Goal: Information Seeking & Learning: Learn about a topic

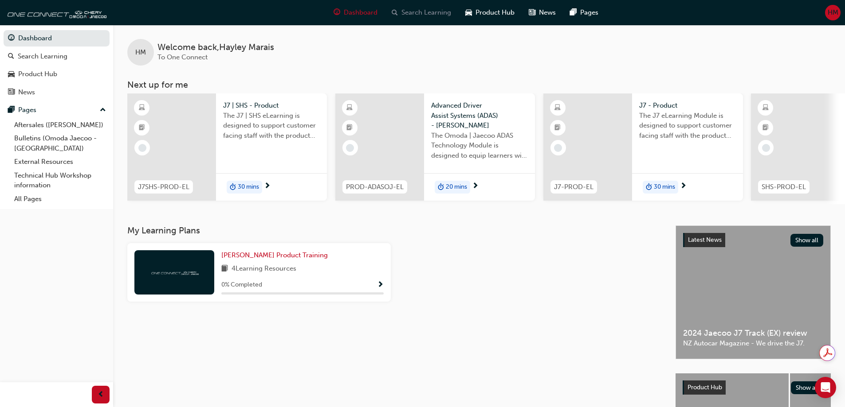
click at [431, 13] on span "Search Learning" at bounding box center [426, 13] width 50 height 10
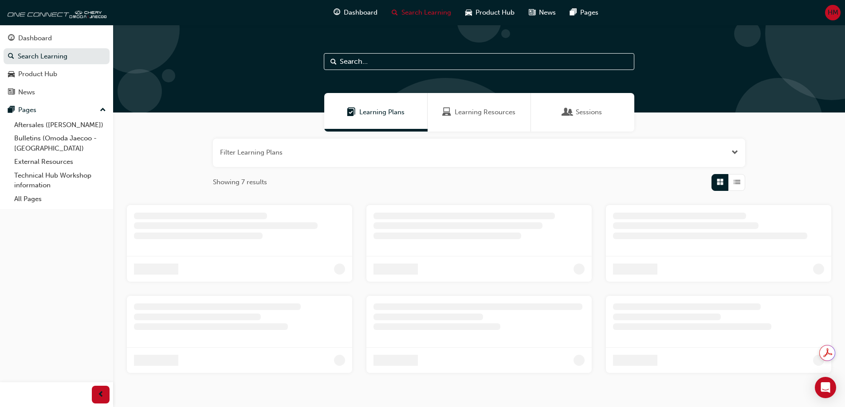
click at [467, 101] on div "Learning Resources" at bounding box center [478, 112] width 103 height 39
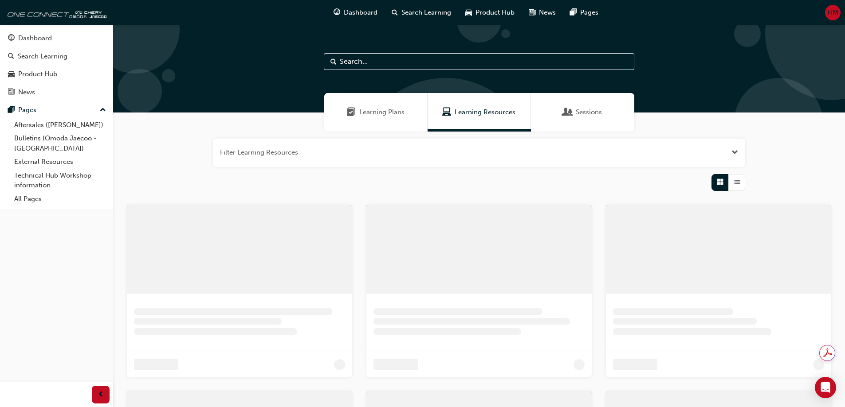
click at [359, 60] on input "text" at bounding box center [479, 61] width 310 height 17
type input "w"
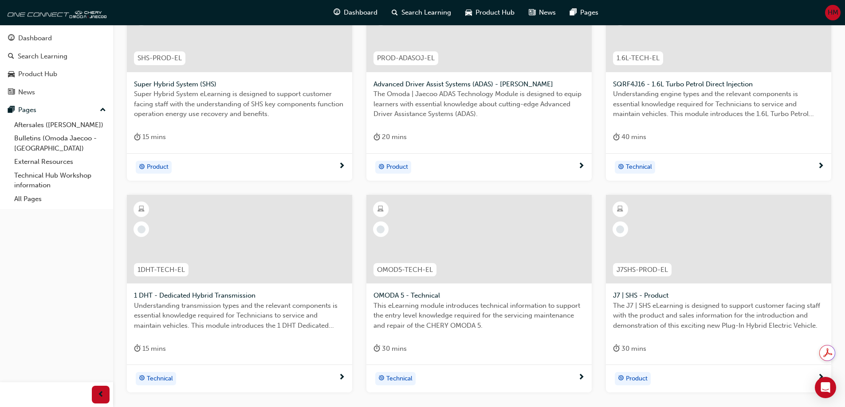
scroll to position [310, 0]
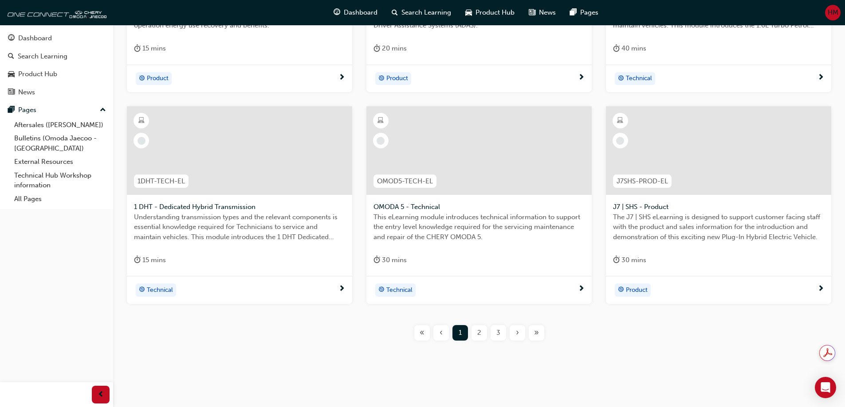
click at [480, 337] on span "2" at bounding box center [479, 333] width 4 height 10
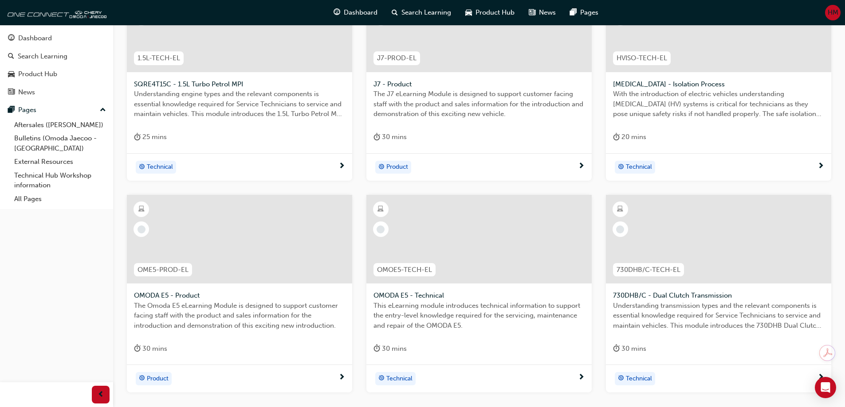
scroll to position [266, 0]
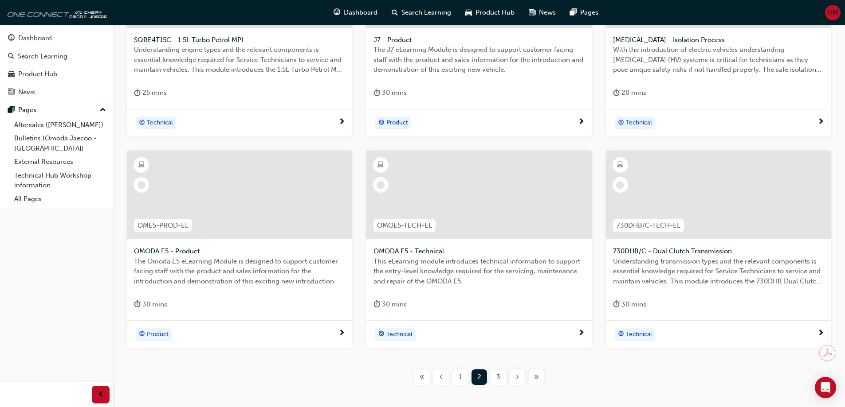
click at [499, 376] on span "3" at bounding box center [498, 377] width 4 height 10
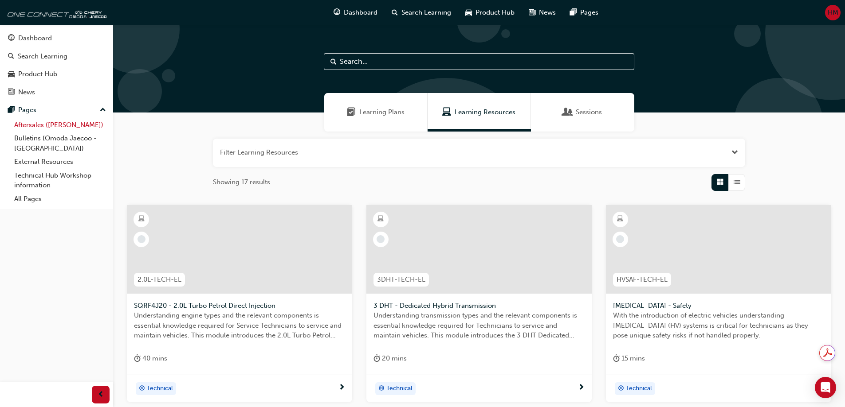
click at [74, 127] on link "Aftersales ([PERSON_NAME])" at bounding box center [60, 125] width 99 height 14
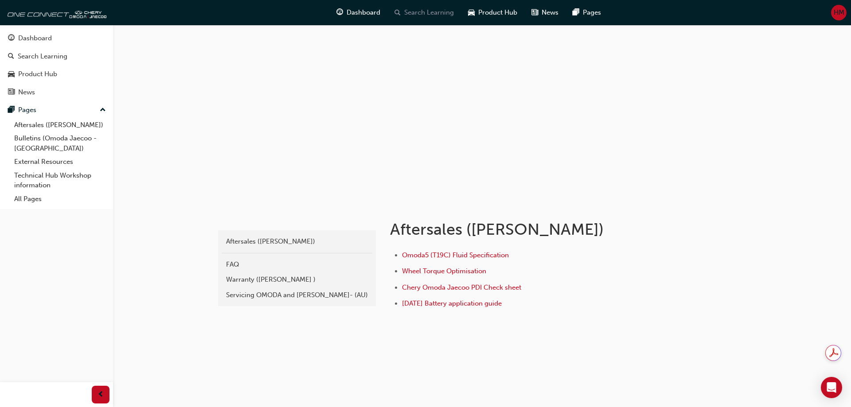
click at [430, 15] on span "Search Learning" at bounding box center [429, 13] width 50 height 10
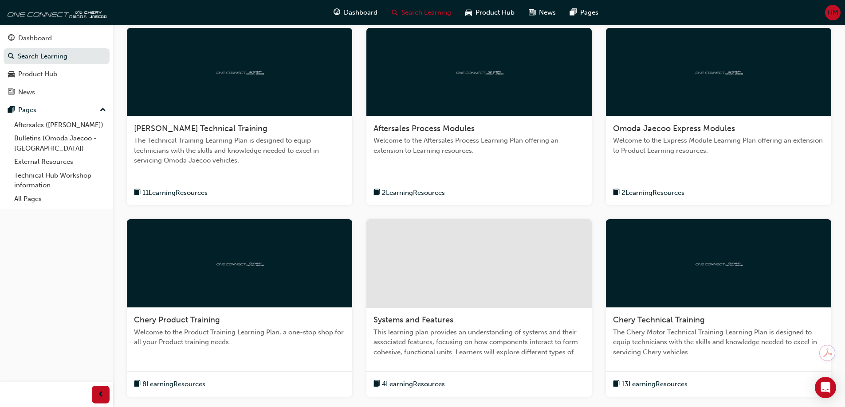
scroll to position [222, 0]
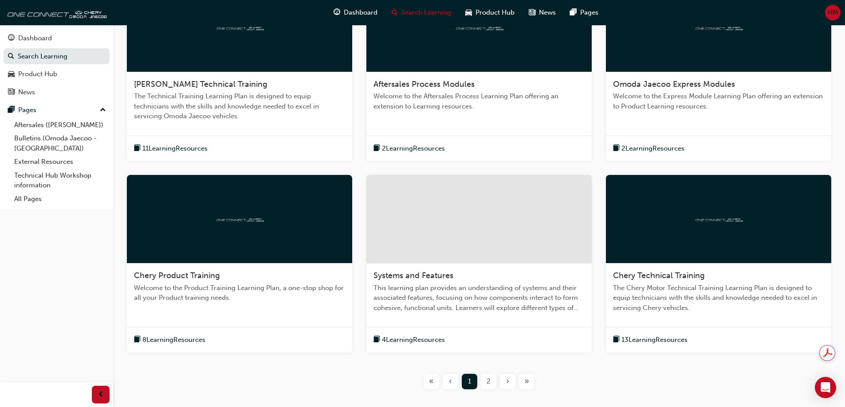
click at [484, 66] on div at bounding box center [478, 28] width 225 height 89
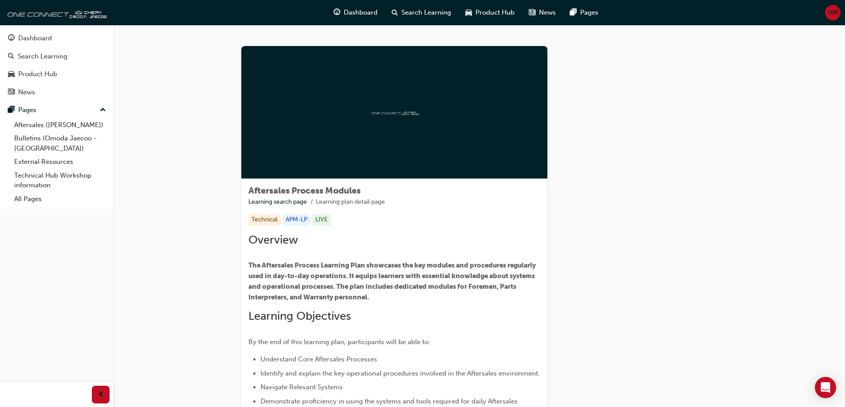
click at [393, 141] on div at bounding box center [394, 112] width 306 height 133
click at [307, 276] on span "The Aftersales Process Learning Plan showcases the key modules and procedures r…" at bounding box center [392, 282] width 289 height 40
click at [368, 124] on div at bounding box center [394, 112] width 306 height 133
click at [292, 189] on span "Aftersales Process Modules" at bounding box center [304, 191] width 112 height 10
drag, startPoint x: 292, startPoint y: 193, endPoint x: 294, endPoint y: 200, distance: 7.0
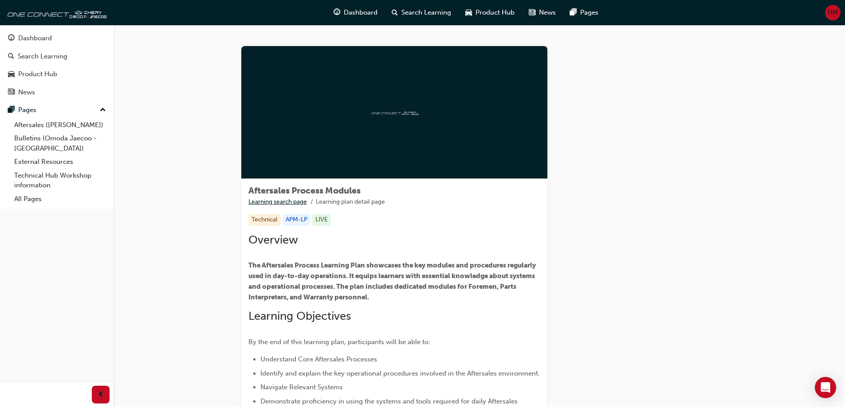
click at [292, 196] on span "Aftersales Process Modules" at bounding box center [304, 191] width 112 height 10
click at [294, 200] on link "Learning search page" at bounding box center [277, 202] width 59 height 8
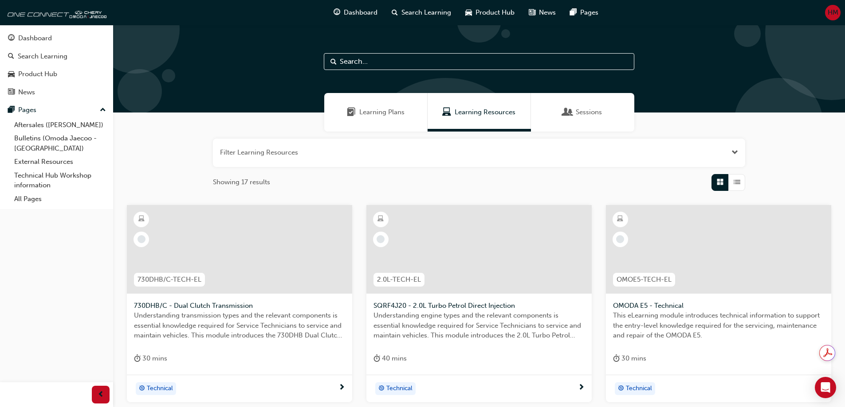
click at [418, 117] on div "Learning Plans" at bounding box center [375, 112] width 103 height 39
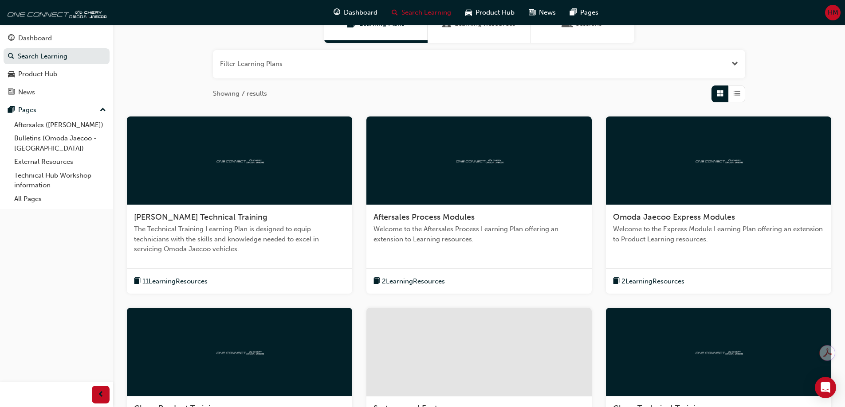
scroll to position [133, 0]
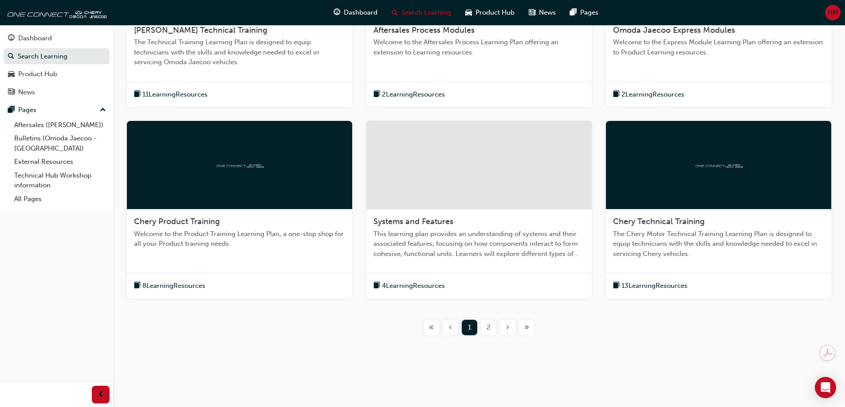
click at [486, 329] on span "2" at bounding box center [488, 328] width 4 height 10
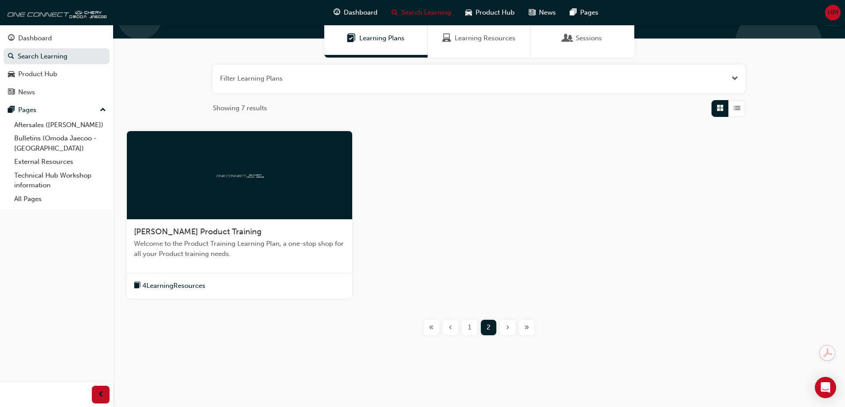
scroll to position [74, 0]
click at [469, 329] on span "1" at bounding box center [469, 328] width 3 height 10
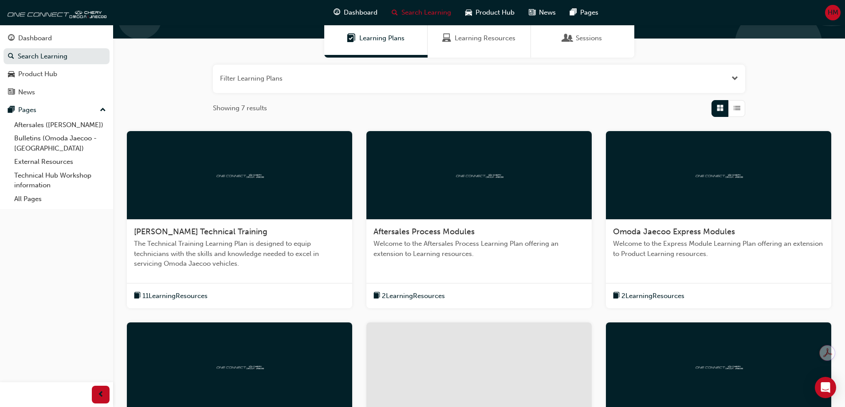
click at [520, 181] on div at bounding box center [478, 175] width 225 height 89
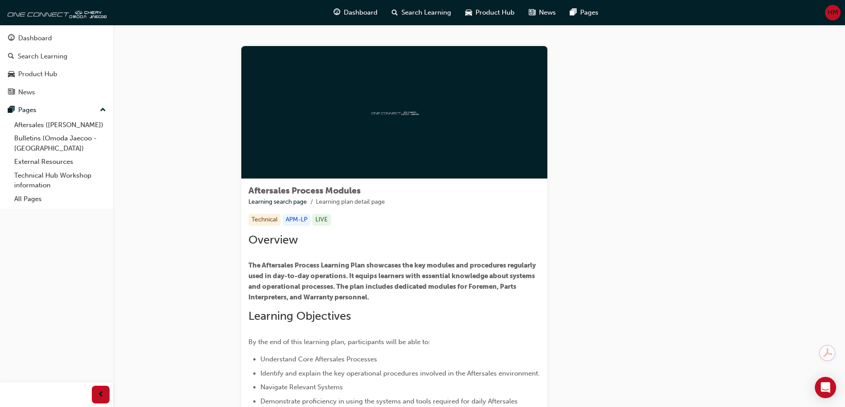
click at [359, 111] on div at bounding box center [394, 112] width 306 height 133
click at [518, 111] on div at bounding box center [394, 112] width 306 height 133
drag, startPoint x: 475, startPoint y: 163, endPoint x: 430, endPoint y: 166, distance: 45.3
click at [475, 164] on div at bounding box center [394, 112] width 306 height 133
click at [418, 167] on div at bounding box center [394, 112] width 306 height 133
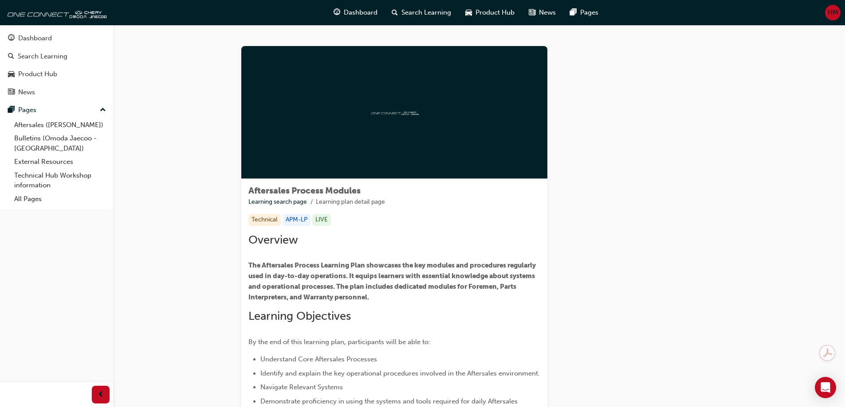
click at [384, 227] on div "Aftersales Process Modules Learning search page Learning plan detail page Techn…" at bounding box center [394, 329] width 306 height 301
click at [408, 12] on span "Search Learning" at bounding box center [426, 13] width 50 height 10
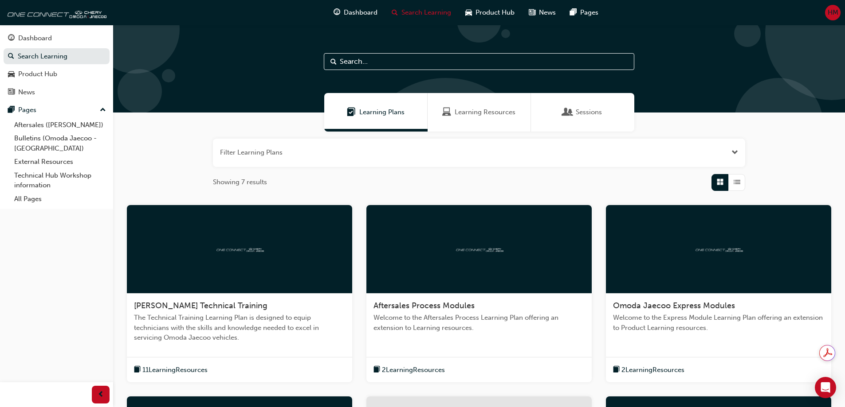
click at [481, 114] on span "Learning Resources" at bounding box center [484, 112] width 61 height 10
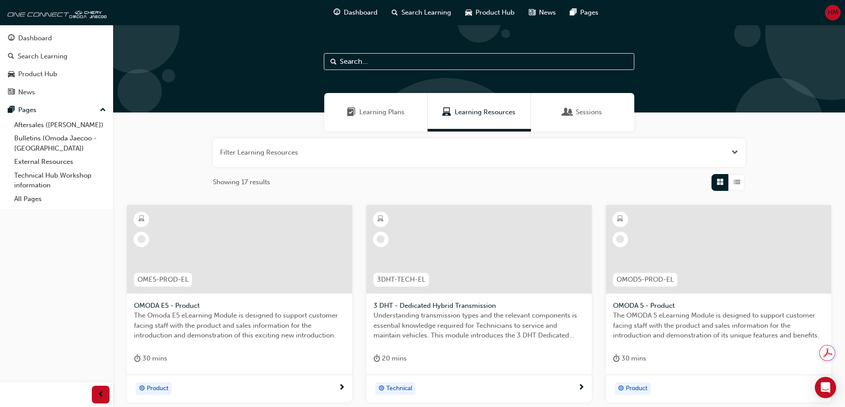
click at [408, 62] on input "text" at bounding box center [479, 61] width 310 height 17
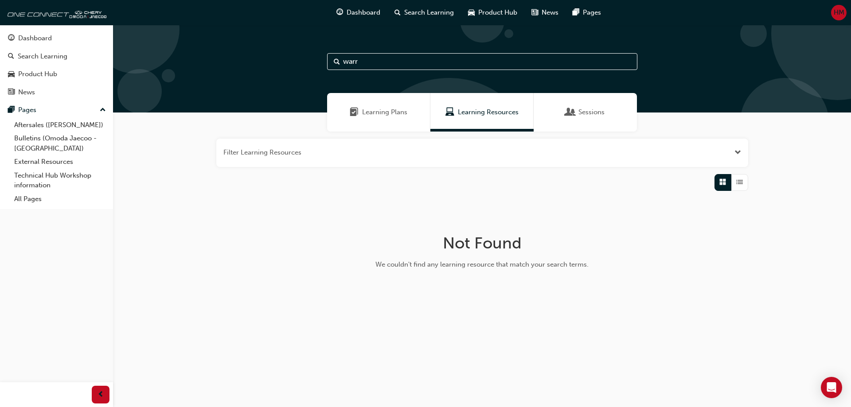
type input "warr"
click at [106, 110] on button "Pages" at bounding box center [57, 110] width 106 height 16
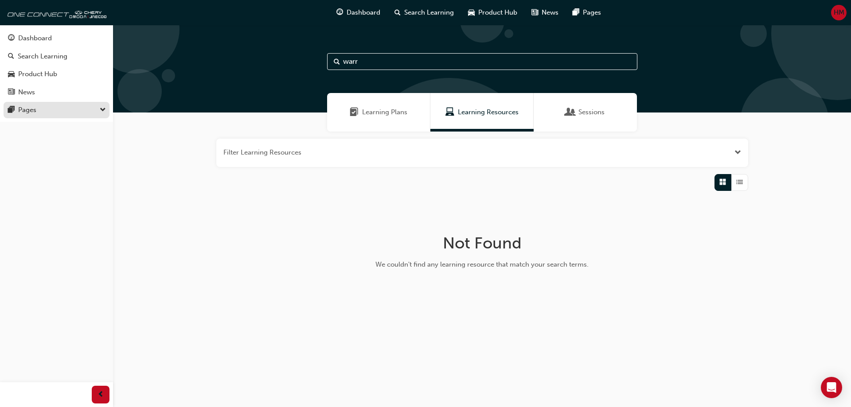
click at [106, 110] on button "Pages" at bounding box center [57, 110] width 106 height 16
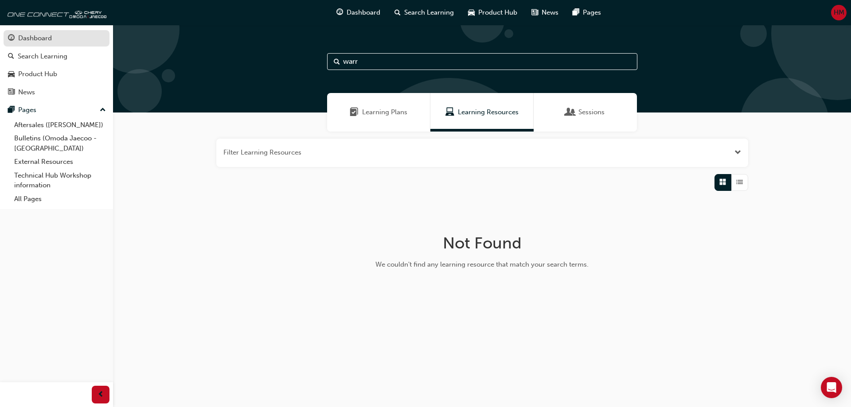
click at [30, 39] on div "Dashboard" at bounding box center [35, 38] width 34 height 10
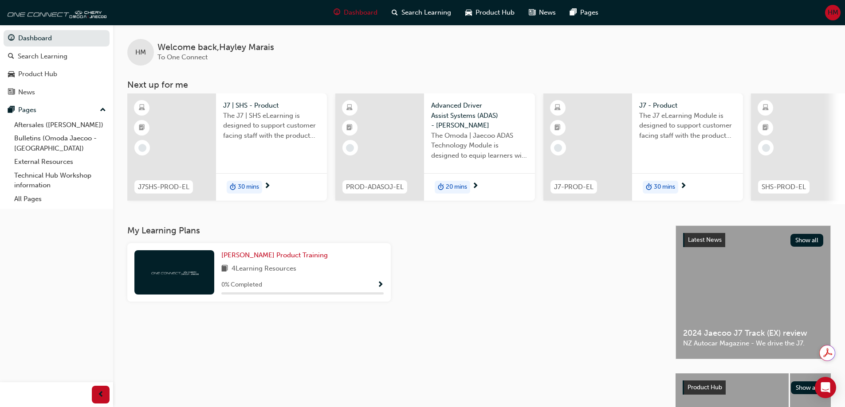
click at [833, 13] on span "HM" at bounding box center [832, 13] width 11 height 10
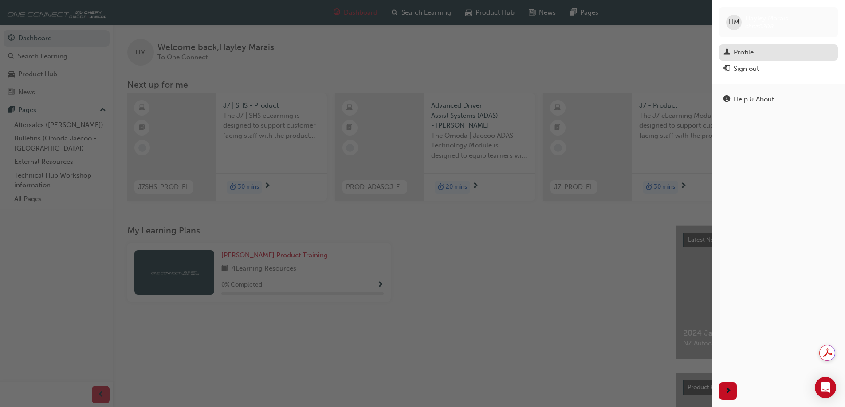
click at [743, 55] on div "Profile" at bounding box center [743, 52] width 20 height 10
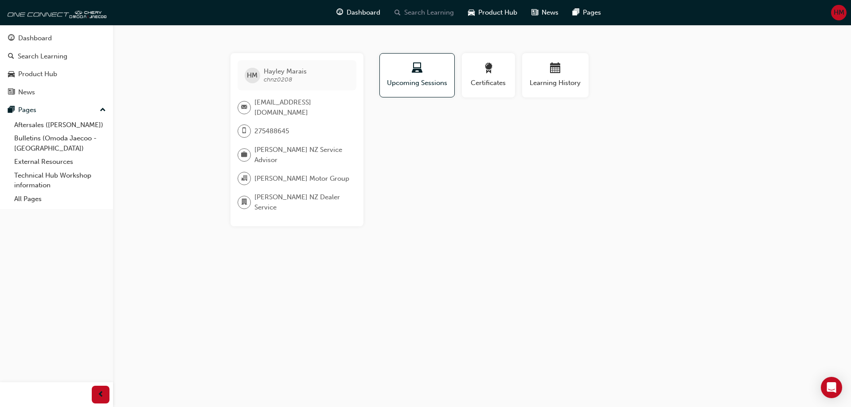
click at [412, 12] on span "Search Learning" at bounding box center [429, 13] width 50 height 10
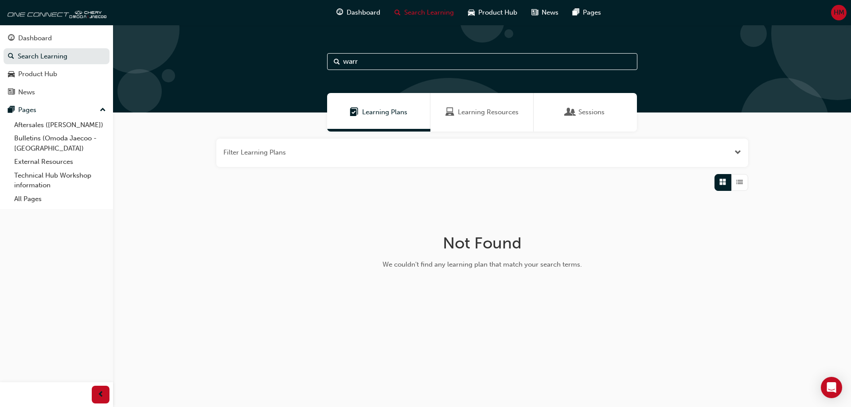
click at [512, 123] on div "Learning Resources" at bounding box center [481, 112] width 103 height 39
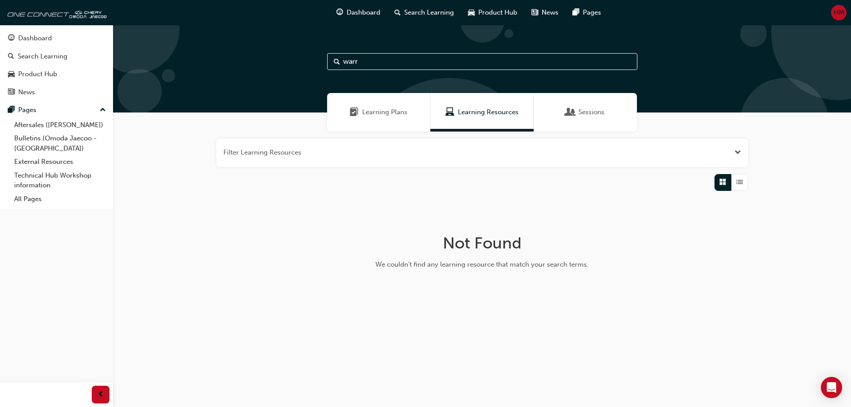
click at [420, 61] on input "warr" at bounding box center [482, 61] width 310 height 17
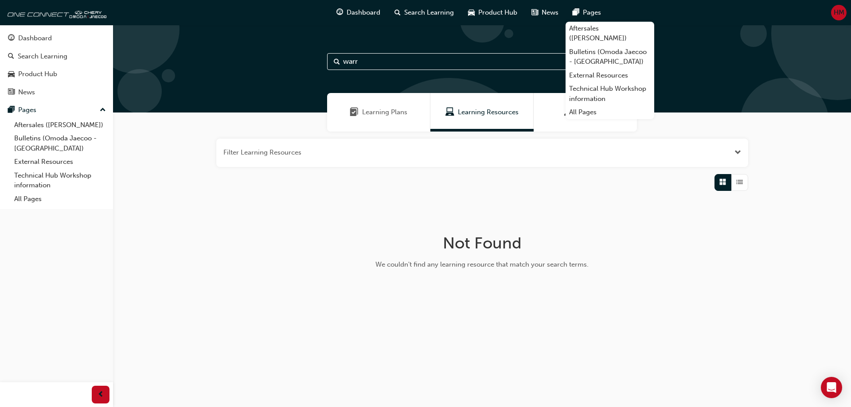
click at [576, 14] on span "pages-icon" at bounding box center [576, 12] width 7 height 11
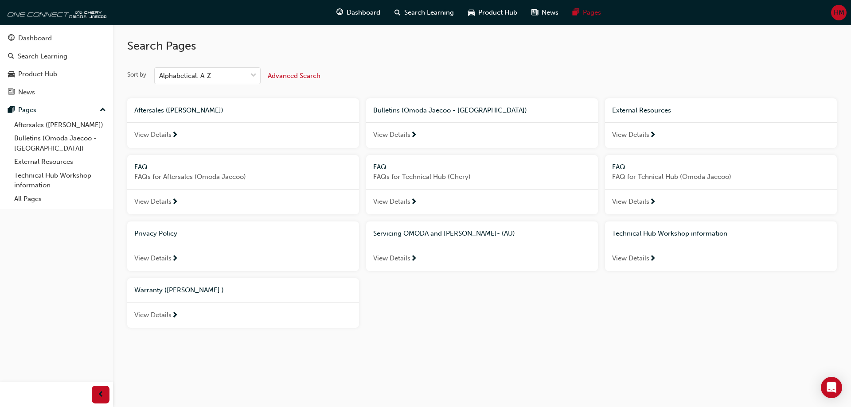
click at [163, 316] on span "View Details" at bounding box center [152, 315] width 37 height 10
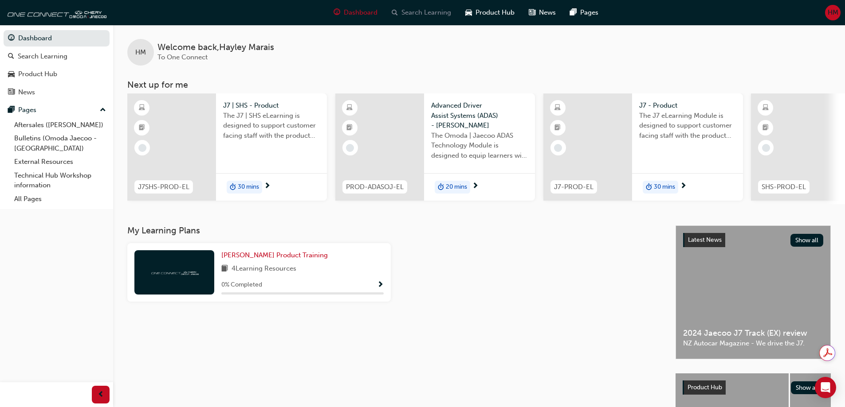
click at [414, 12] on span "Search Learning" at bounding box center [426, 13] width 50 height 10
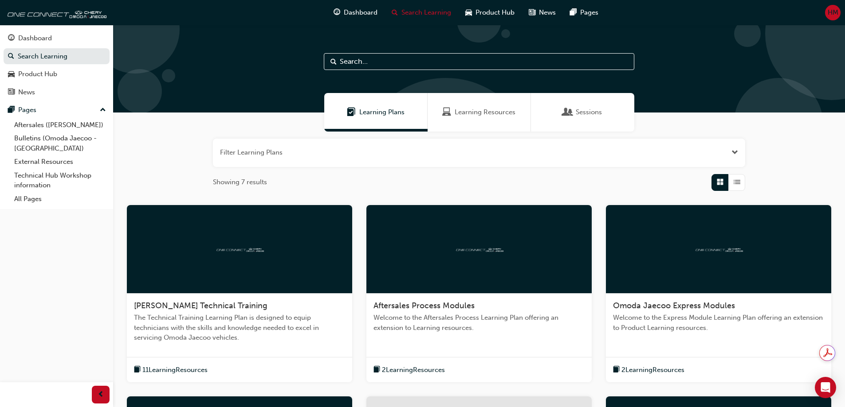
click at [486, 115] on span "Learning Resources" at bounding box center [484, 112] width 61 height 10
